Goal: Navigation & Orientation: Find specific page/section

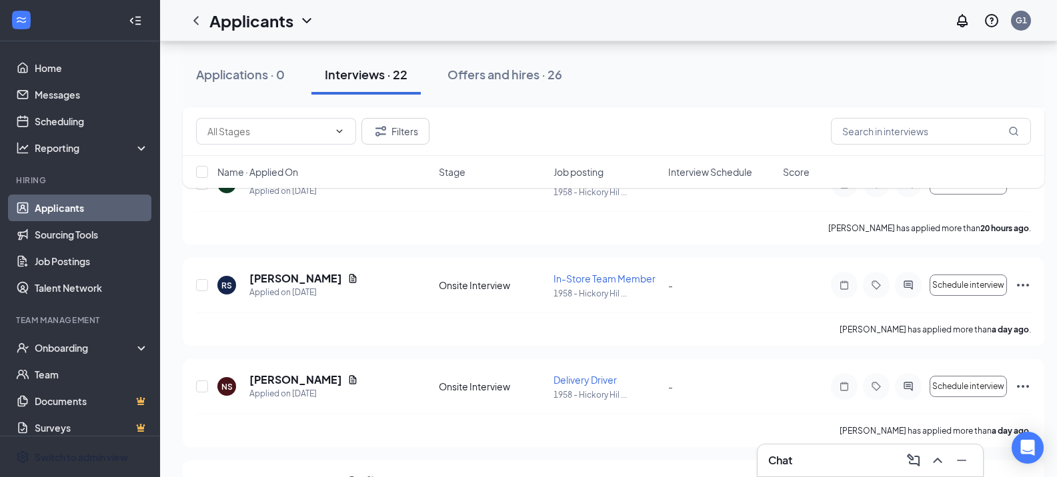
scroll to position [267, 0]
